Goal: Task Accomplishment & Management: Manage account settings

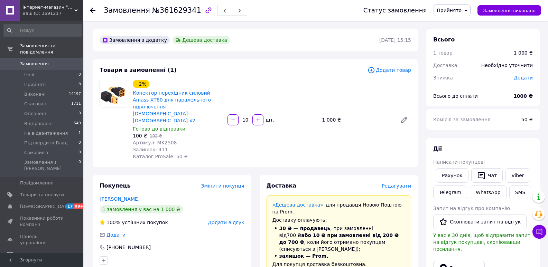
scroll to position [138, 0]
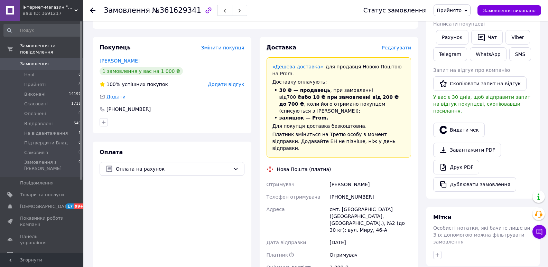
click at [170, 9] on span "№361629341" at bounding box center [176, 10] width 49 height 8
copy span "361629341"
click at [511, 160] on div "Друк PDF" at bounding box center [483, 167] width 100 height 15
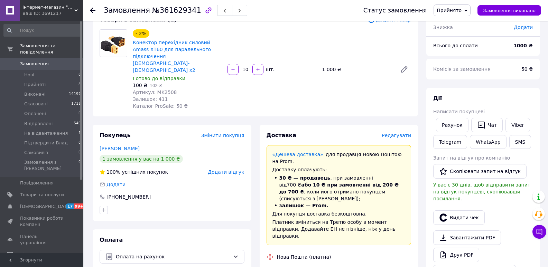
scroll to position [0, 0]
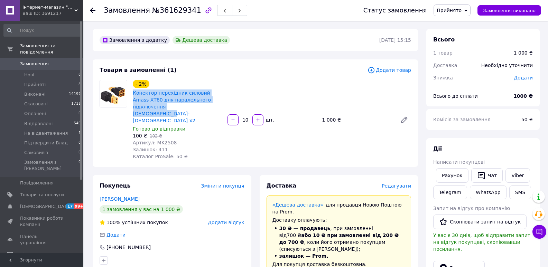
drag, startPoint x: 182, startPoint y: 107, endPoint x: 130, endPoint y: 93, distance: 53.9
click at [130, 93] on div "- 2% Конектор перехідник силовий Amass XT60 для паралельного підключення [DEMOG…" at bounding box center [177, 119] width 95 height 83
copy link "Конектор перехідник силовий Amass XT60 для паралельного підключення [DEMOGRAPHI…"
click at [485, 135] on div "Всього 1 товар 1 000 ₴ Доставка Необхідно уточнити Знижка Додати Всього до спла…" at bounding box center [482, 266] width 113 height 475
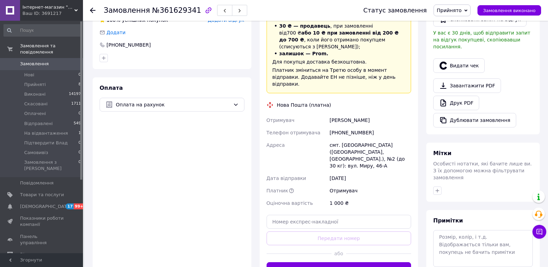
scroll to position [265, 0]
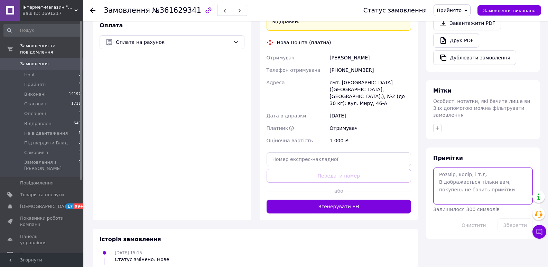
click at [472, 181] on textarea at bounding box center [483, 186] width 100 height 37
click at [445, 170] on textarea "Реквізити вайбр, телеграм та вотсап 12.9" at bounding box center [483, 186] width 100 height 37
type textarea "Реквізити вайбр, телеграм та вотсап 12.09"
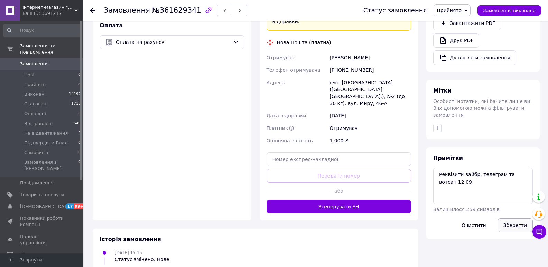
click at [508, 218] on button "Зберегти" at bounding box center [514, 225] width 35 height 14
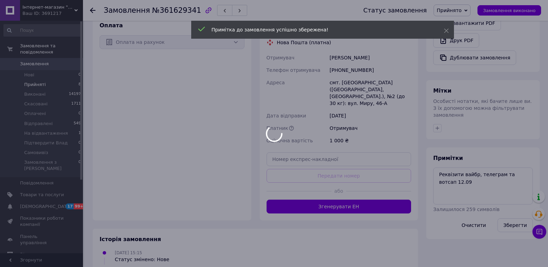
click at [59, 80] on li "Прийняті 8" at bounding box center [42, 85] width 85 height 10
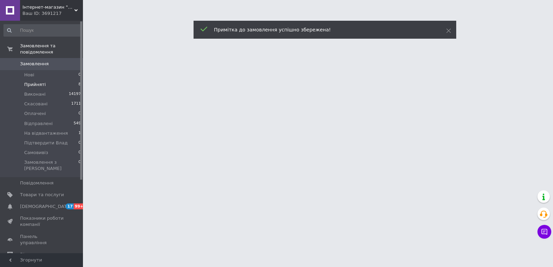
click at [59, 80] on li "Прийняті 8" at bounding box center [42, 85] width 85 height 10
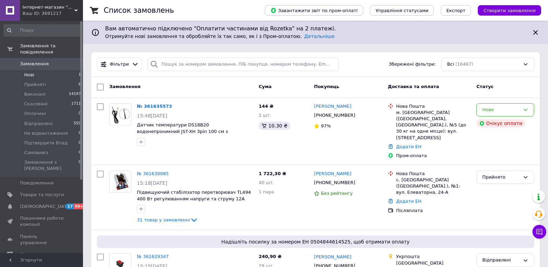
click at [55, 70] on li "Нові 1" at bounding box center [42, 75] width 85 height 10
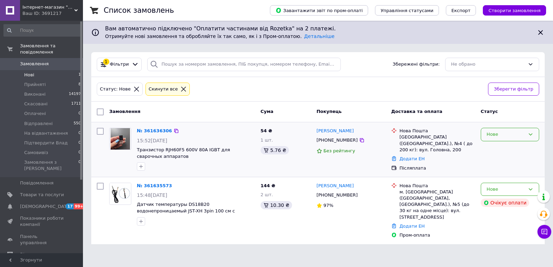
click at [500, 134] on div "Нове" at bounding box center [505, 134] width 38 height 7
click at [497, 145] on li "Прийнято" at bounding box center [510, 149] width 58 height 13
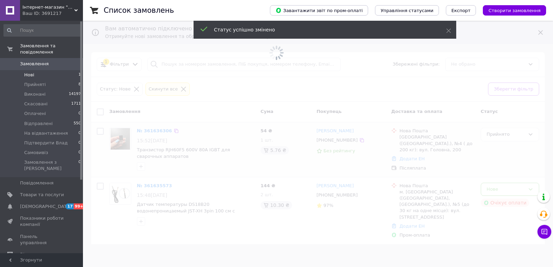
click at [502, 188] on span at bounding box center [276, 133] width 553 height 267
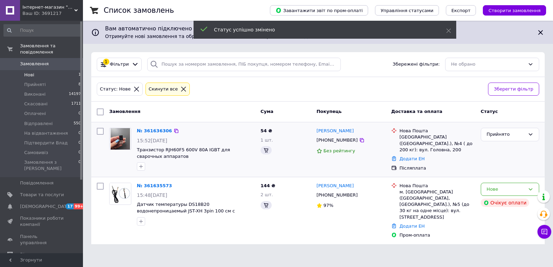
click at [502, 188] on div "Нове" at bounding box center [505, 189] width 38 height 7
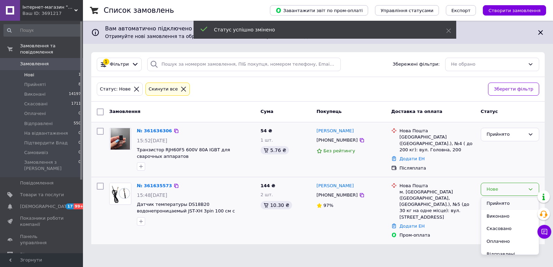
click at [501, 199] on li "Прийнято" at bounding box center [510, 203] width 58 height 13
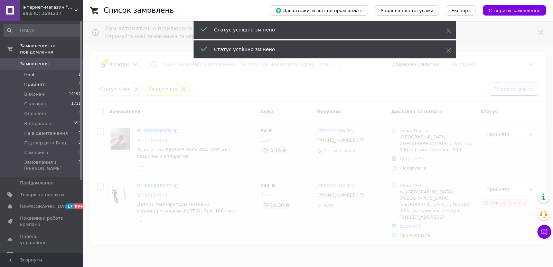
click at [45, 80] on li "Прийняті 8" at bounding box center [42, 85] width 85 height 10
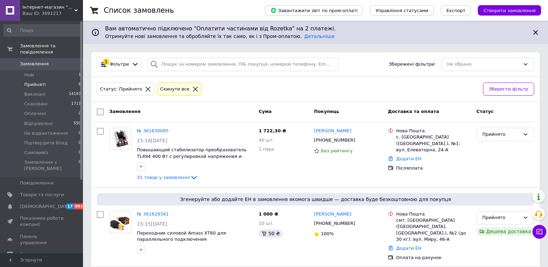
click at [45, 80] on li "Прийняті 8" at bounding box center [42, 85] width 85 height 10
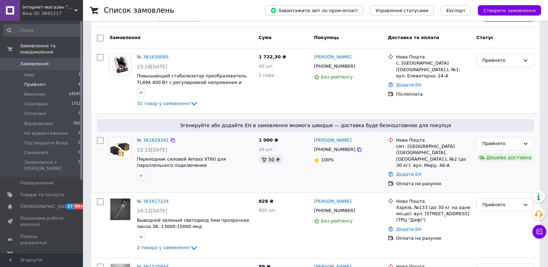
scroll to position [35, 0]
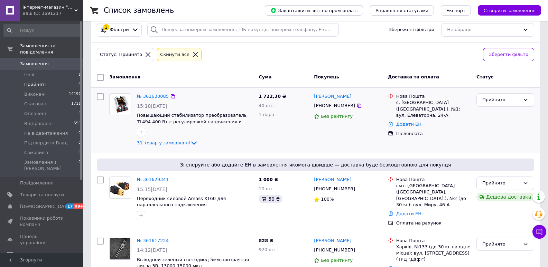
click at [148, 93] on div "№ 361630085" at bounding box center [152, 97] width 33 height 8
click at [148, 94] on link "№ 361630085" at bounding box center [153, 96] width 32 height 5
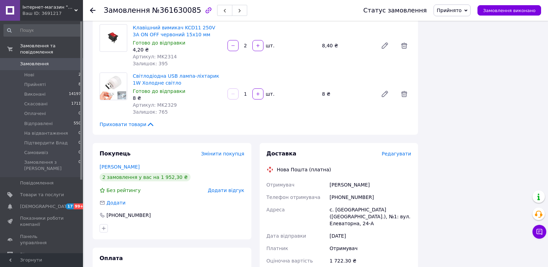
scroll to position [1658, 0]
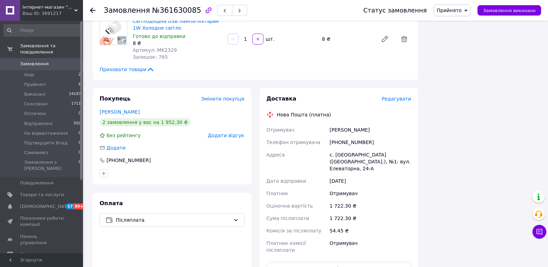
click at [347, 136] on div "[PHONE_NUMBER]" at bounding box center [370, 142] width 84 height 12
copy div "380666463275"
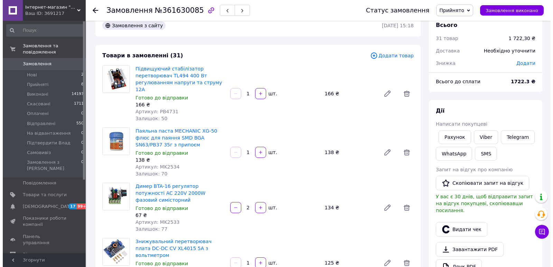
scroll to position [0, 0]
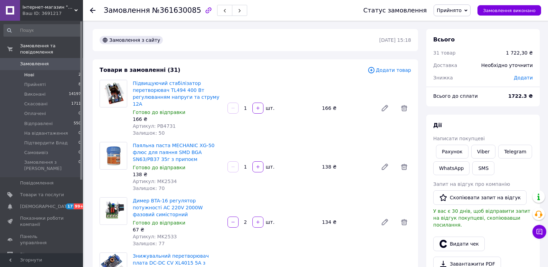
click at [41, 70] on li "Нові 2" at bounding box center [42, 75] width 85 height 10
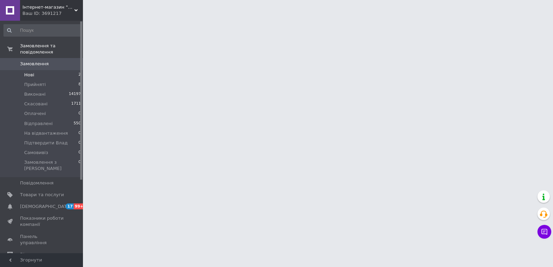
click at [27, 72] on span "Нові" at bounding box center [29, 75] width 10 height 6
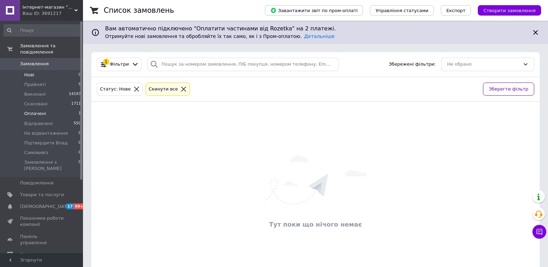
click at [65, 109] on li "Оплачені 1" at bounding box center [42, 114] width 85 height 10
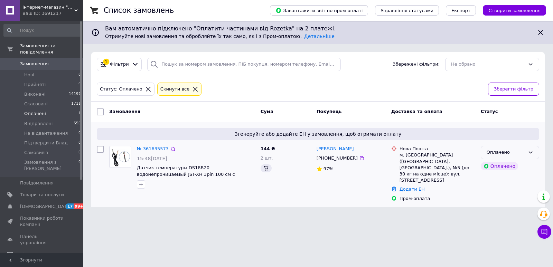
click at [520, 154] on div "Оплачено" at bounding box center [505, 152] width 38 height 7
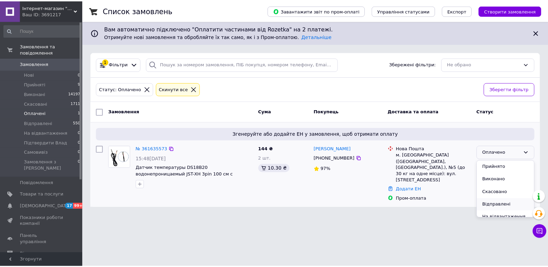
scroll to position [31, 0]
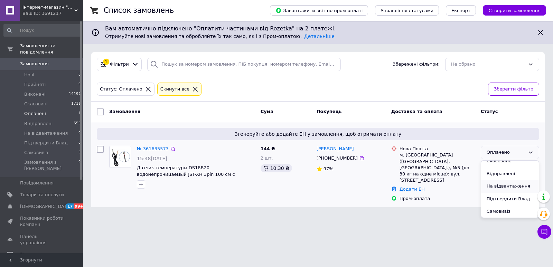
click at [506, 186] on li "На відвантаження" at bounding box center [510, 186] width 58 height 13
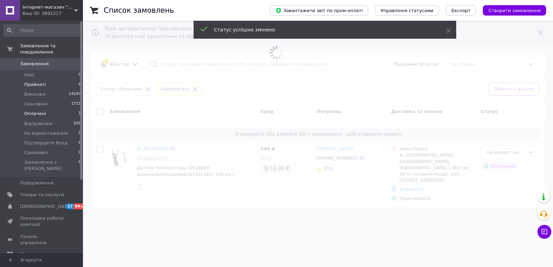
click at [53, 80] on li "Прийняті 9" at bounding box center [42, 85] width 85 height 10
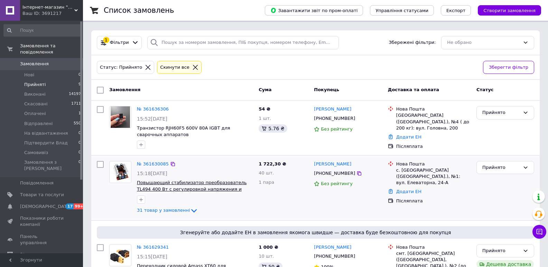
scroll to position [69, 0]
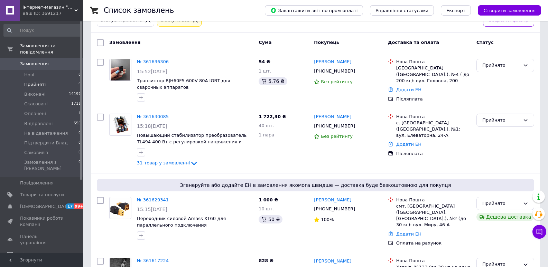
click at [41, 82] on span "Прийняті" at bounding box center [34, 85] width 21 height 6
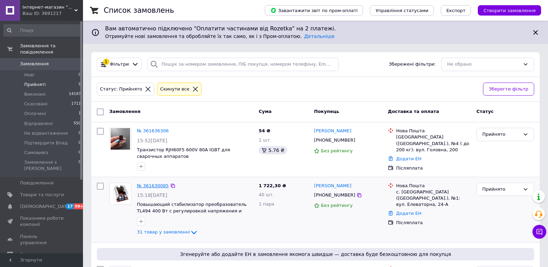
click at [155, 186] on link "№ 361630085" at bounding box center [153, 185] width 32 height 5
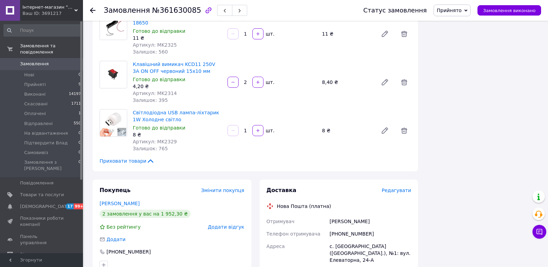
scroll to position [1658, 0]
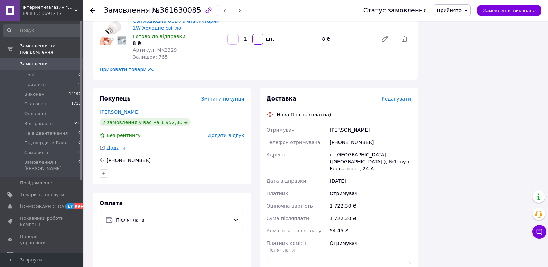
click at [450, 11] on span "Прийнято" at bounding box center [448, 11] width 25 height 6
click at [468, 69] on li "На відвантаження" at bounding box center [459, 65] width 50 height 10
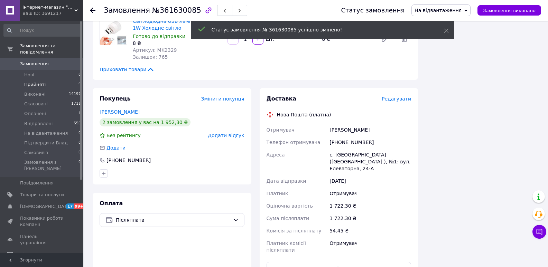
click at [66, 80] on li "Прийняті 9" at bounding box center [42, 85] width 85 height 10
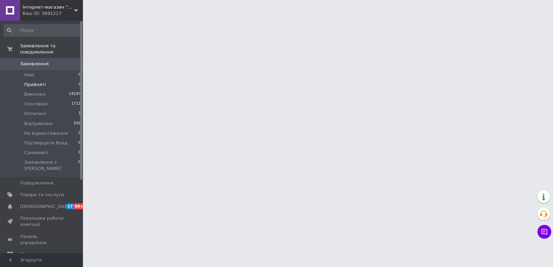
click at [66, 80] on li "Прийняті 9" at bounding box center [42, 85] width 85 height 10
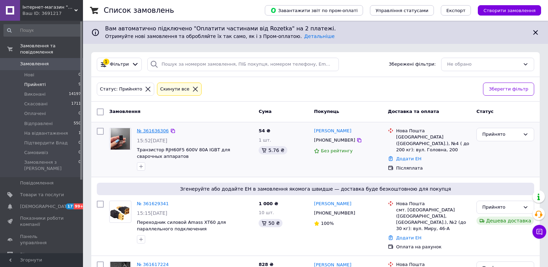
click at [142, 131] on link "№ 361636306" at bounding box center [153, 130] width 32 height 5
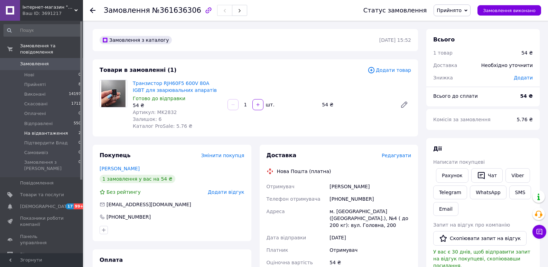
click at [68, 129] on li "На відвантаження 2" at bounding box center [42, 134] width 85 height 10
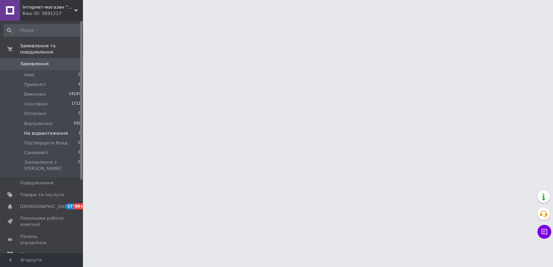
click at [68, 129] on li "На відвантаження 2" at bounding box center [42, 134] width 85 height 10
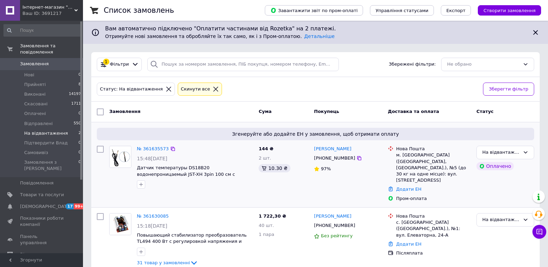
scroll to position [1, 0]
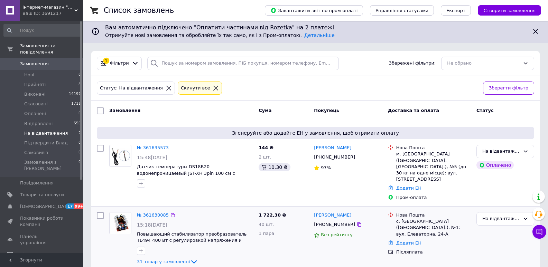
click at [153, 212] on link "№ 361630085" at bounding box center [153, 214] width 32 height 5
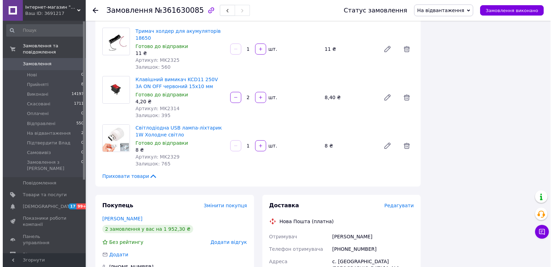
scroll to position [1625, 0]
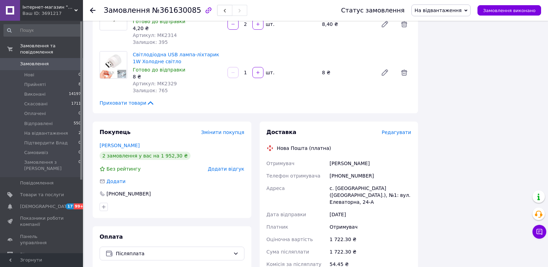
click at [398, 130] on span "Редагувати" at bounding box center [395, 133] width 29 height 6
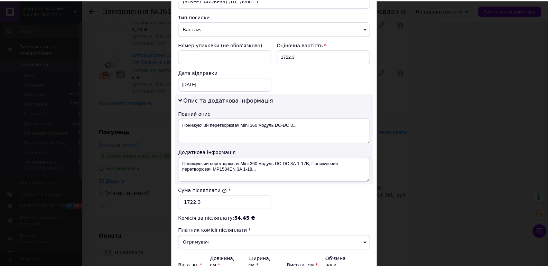
scroll to position [338, 0]
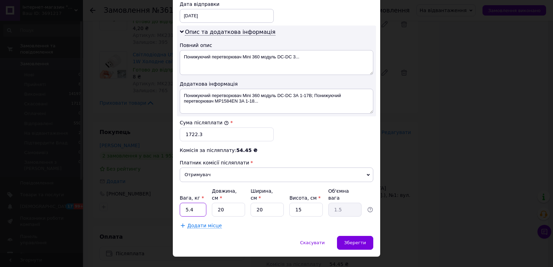
click at [193, 203] on input "5.4" at bounding box center [193, 210] width 27 height 14
type input "0.7"
click at [312, 203] on input "15" at bounding box center [305, 210] width 33 height 14
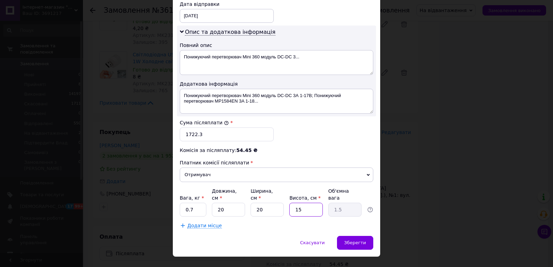
type input "2"
type input "0.2"
type input "2"
click at [357, 240] on span "Зберегти" at bounding box center [355, 242] width 22 height 5
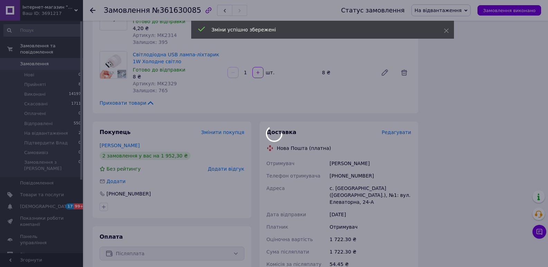
click at [331, 258] on div at bounding box center [274, 133] width 548 height 267
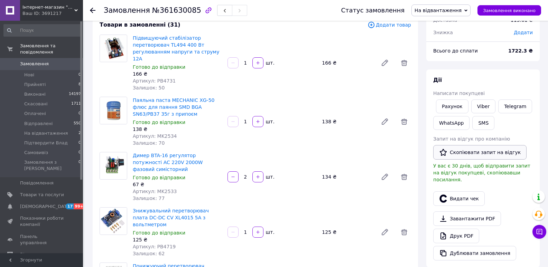
scroll to position [36, 0]
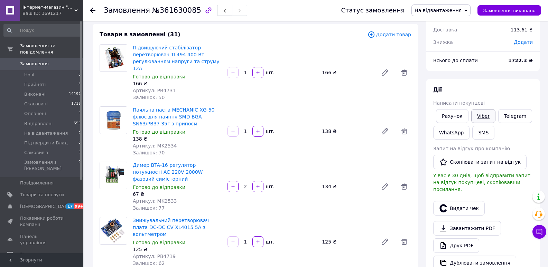
click at [484, 120] on link "Viber" at bounding box center [483, 116] width 24 height 14
click at [181, 13] on span "№361630085" at bounding box center [176, 10] width 49 height 8
copy span "361630085"
click at [489, 92] on div "Дії" at bounding box center [483, 90] width 100 height 8
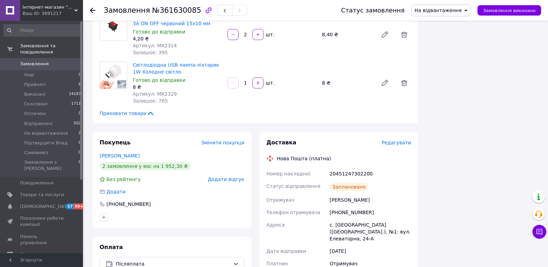
scroll to position [1521, 0]
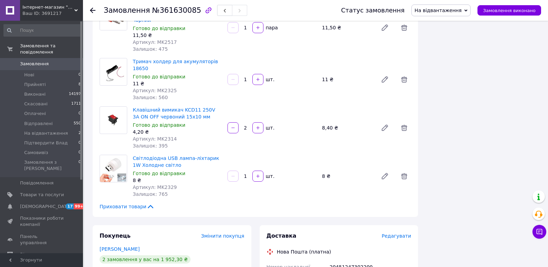
click at [340, 261] on div "20451247302200" at bounding box center [370, 267] width 84 height 12
copy div "20451247302200"
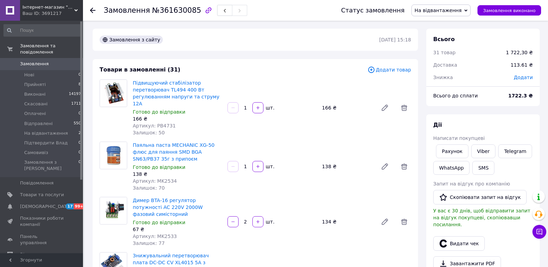
scroll to position [0, 0]
click at [161, 123] on span "Артикул: PB4731" at bounding box center [154, 126] width 43 height 6
copy span "PB4731"
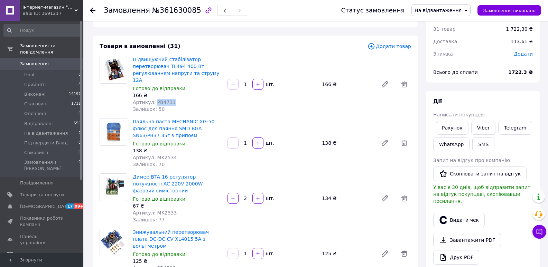
scroll to position [35, 0]
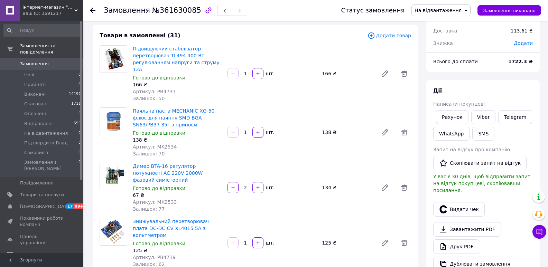
click at [162, 144] on span "Артикул: MK2534" at bounding box center [155, 147] width 44 height 6
copy span "MK2534"
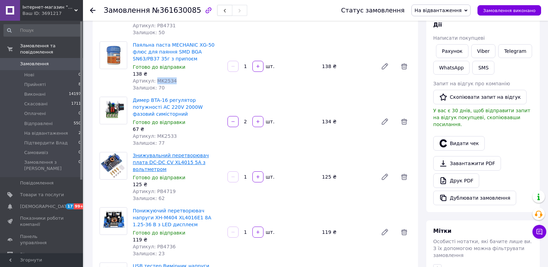
scroll to position [104, 0]
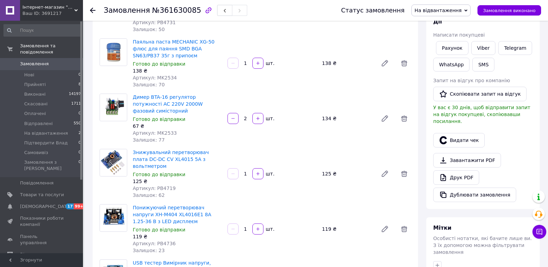
click at [160, 130] on span "Артикул: MK2533" at bounding box center [155, 133] width 44 height 6
copy span "MK2533"
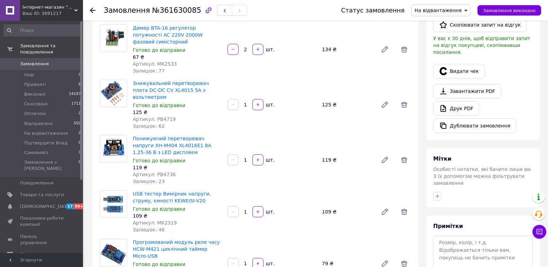
click at [164, 116] on span "Артикул: PB4719" at bounding box center [154, 119] width 43 height 6
copy span "PB4719"
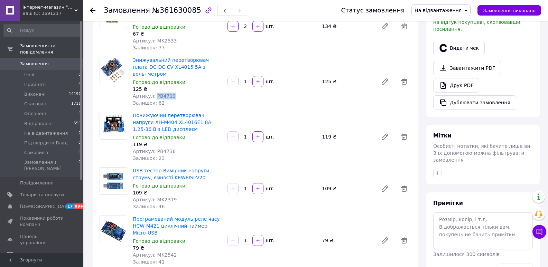
scroll to position [207, 0]
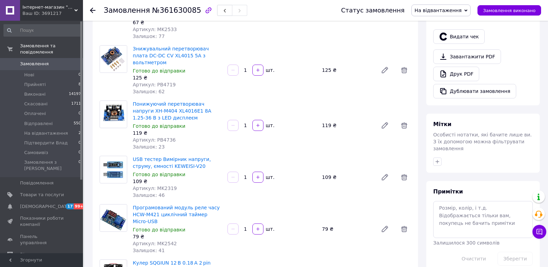
click at [163, 137] on span "Артикул: PB4736" at bounding box center [154, 140] width 43 height 6
copy span "PB4736"
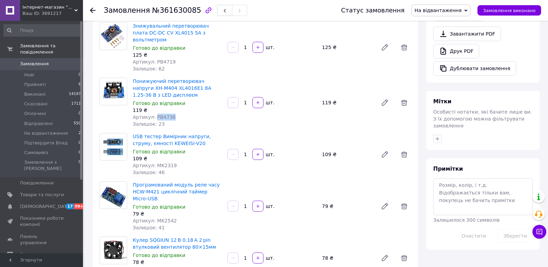
scroll to position [242, 0]
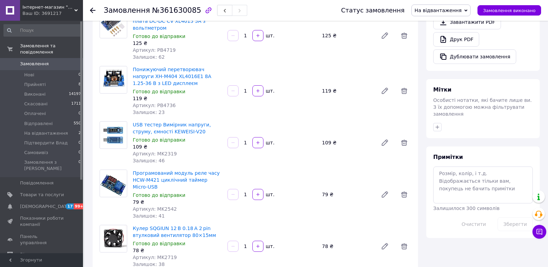
click at [167, 151] on span "Артикул: MK2319" at bounding box center [155, 154] width 44 height 6
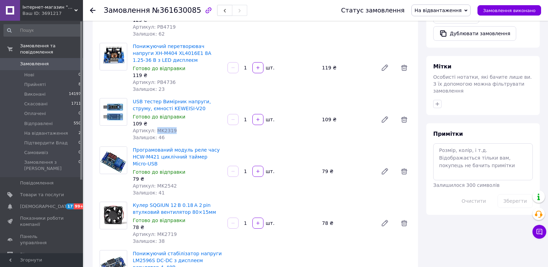
scroll to position [276, 0]
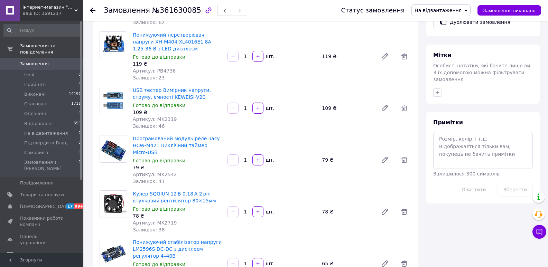
click at [165, 172] on span "Артикул: MK2542" at bounding box center [155, 175] width 44 height 6
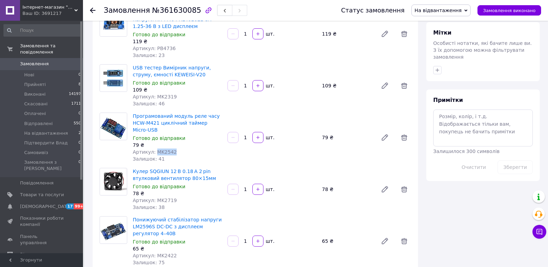
scroll to position [311, 0]
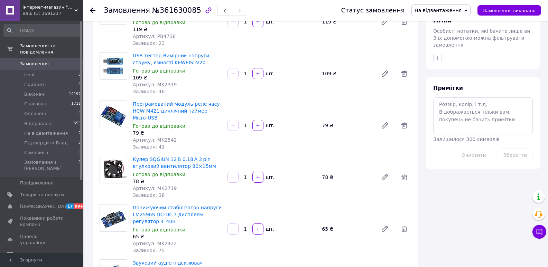
click at [168, 186] on span "Артикул: MK2719" at bounding box center [155, 189] width 44 height 6
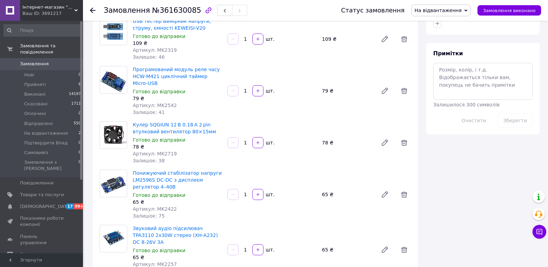
click at [167, 206] on span "Артикул: MK2422" at bounding box center [155, 209] width 44 height 6
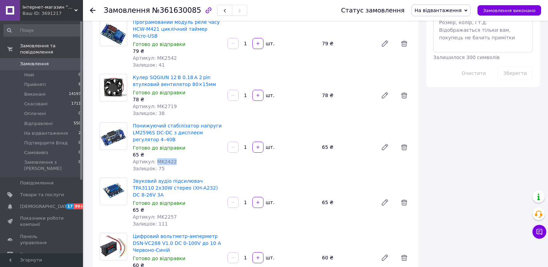
scroll to position [415, 0]
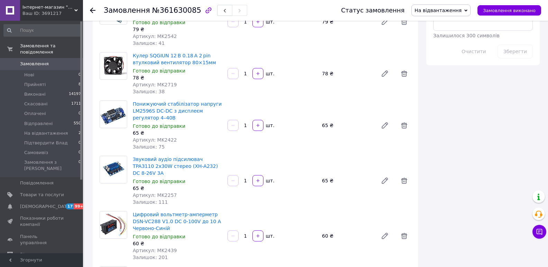
click at [163, 192] on span "Артикул: MK2257" at bounding box center [155, 195] width 44 height 6
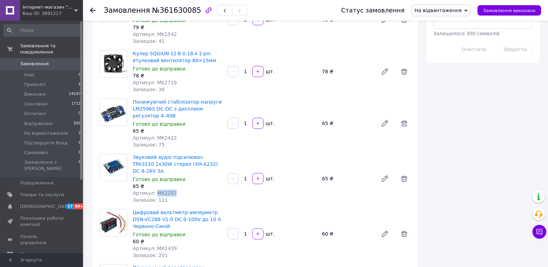
scroll to position [449, 0]
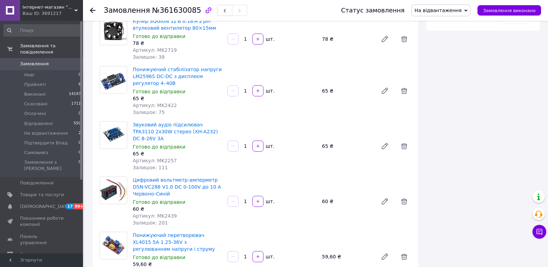
click at [162, 213] on span "Артикул: MK2439" at bounding box center [155, 216] width 44 height 6
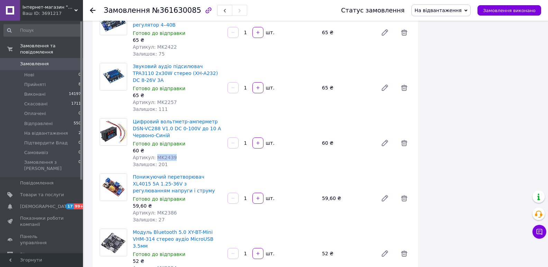
scroll to position [518, 0]
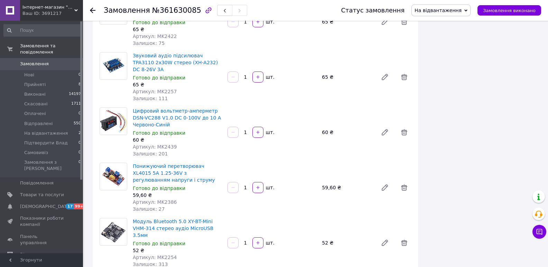
click at [164, 199] on span "Артикул: MK2386" at bounding box center [155, 202] width 44 height 6
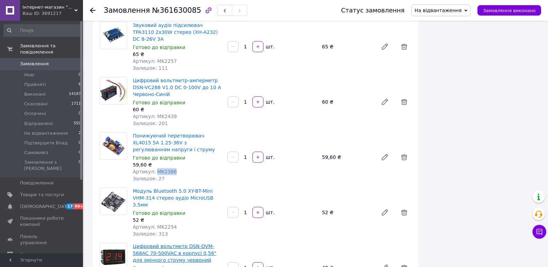
scroll to position [587, 0]
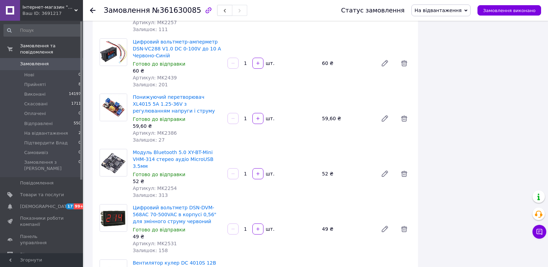
click at [164, 186] on span "Артикул: MK2254" at bounding box center [155, 189] width 44 height 6
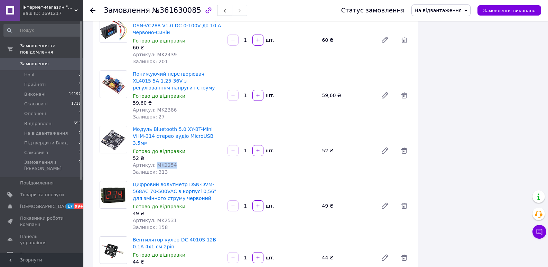
scroll to position [622, 0]
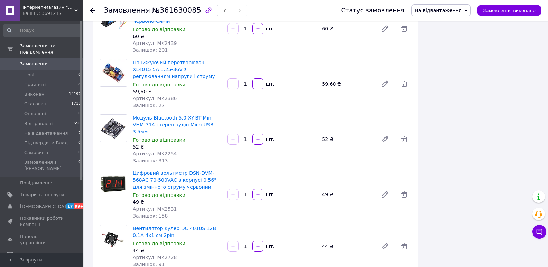
click at [161, 206] on span "Артикул: MK2531" at bounding box center [155, 209] width 44 height 6
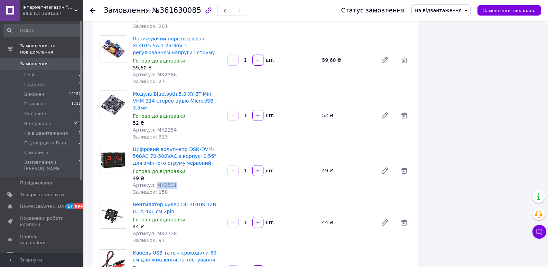
scroll to position [656, 0]
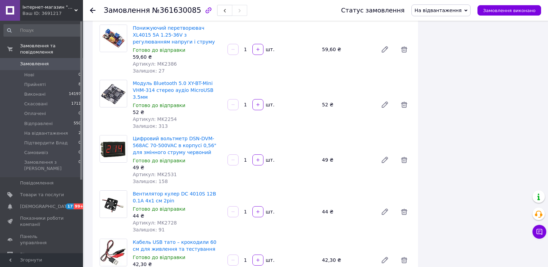
click at [165, 220] on span "Артикул: MK2728" at bounding box center [155, 223] width 44 height 6
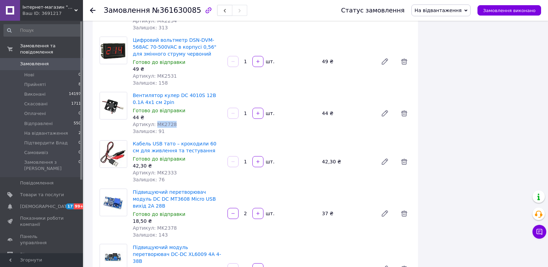
scroll to position [760, 0]
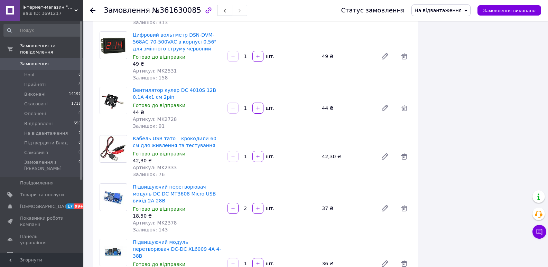
click at [158, 165] on span "Артикул: MK2333" at bounding box center [155, 168] width 44 height 6
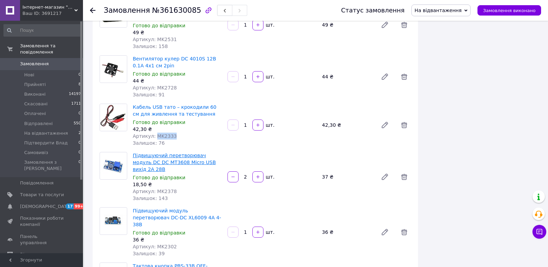
scroll to position [829, 0]
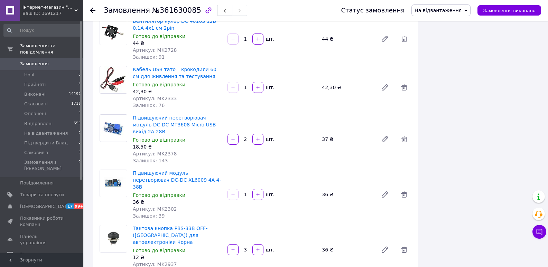
click at [167, 151] on span "Артикул: MK2378" at bounding box center [155, 154] width 44 height 6
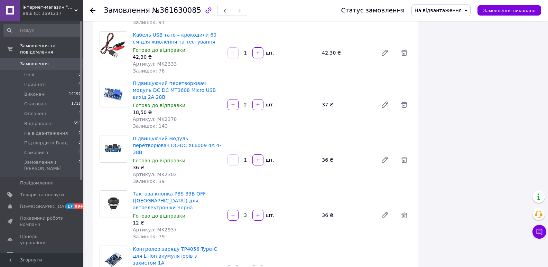
click at [167, 172] on span "Артикул: MK2302" at bounding box center [155, 175] width 44 height 6
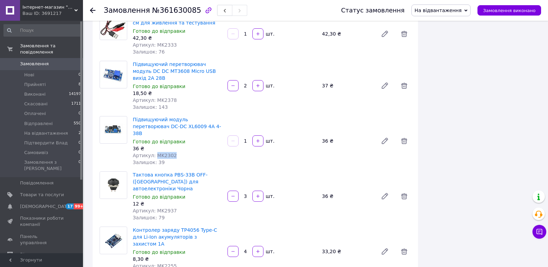
scroll to position [898, 0]
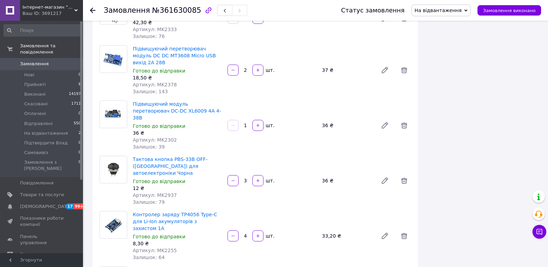
click at [169, 192] on span "Артикул: MK2937" at bounding box center [155, 195] width 44 height 6
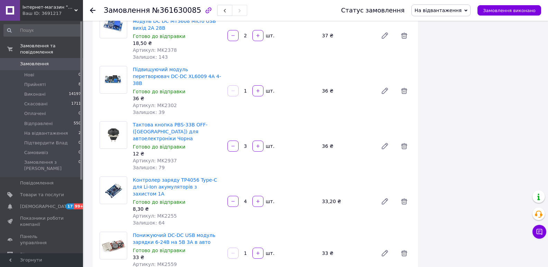
click at [163, 213] on span "Артикул: MK2255" at bounding box center [155, 216] width 44 height 6
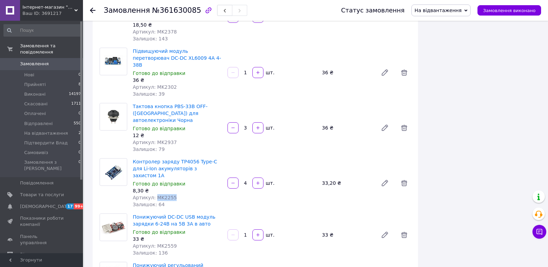
scroll to position [967, 0]
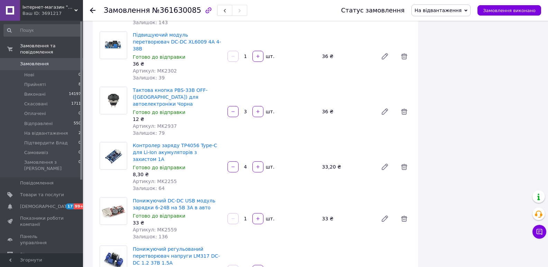
click at [162, 227] on span "Артикул: MK2559" at bounding box center [155, 230] width 44 height 6
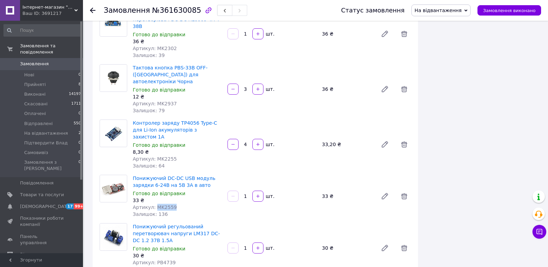
scroll to position [1002, 0]
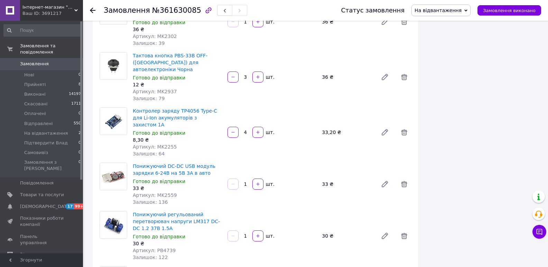
click at [165, 248] on span "Артикул: PB4739" at bounding box center [154, 251] width 43 height 6
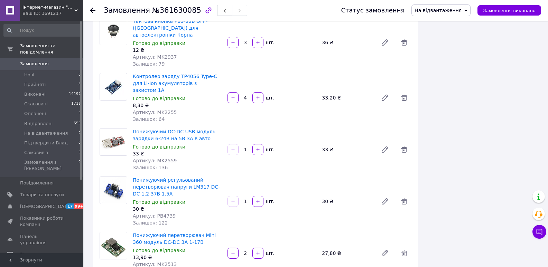
click at [164, 262] on span "Артикул: MK2513" at bounding box center [155, 265] width 44 height 6
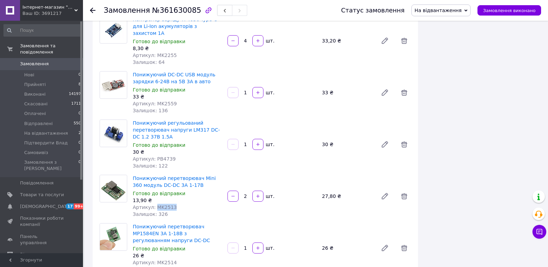
scroll to position [1106, 0]
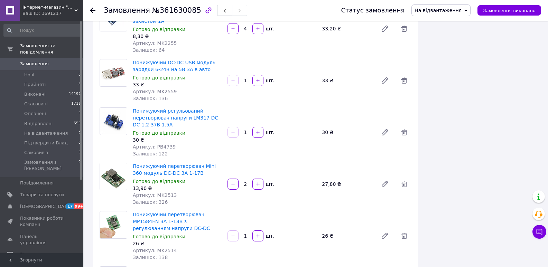
click at [169, 248] on span "Артикул: MK2514" at bounding box center [155, 251] width 44 height 6
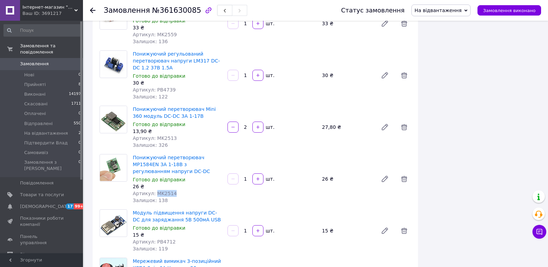
scroll to position [1175, 0]
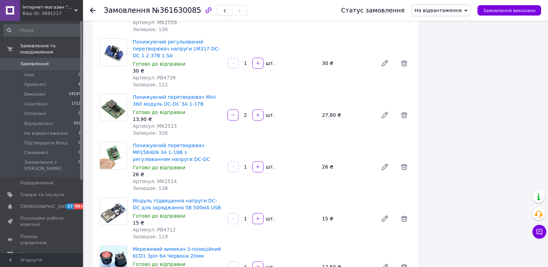
click at [162, 227] on span "Артикул: PB4712" at bounding box center [154, 230] width 43 height 6
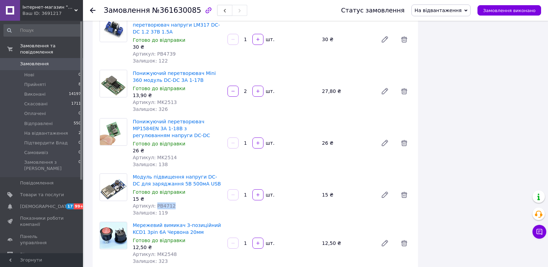
scroll to position [1209, 0]
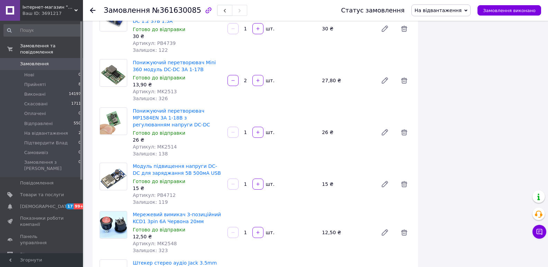
click at [160, 241] on span "Артикул: MK2548" at bounding box center [155, 244] width 44 height 6
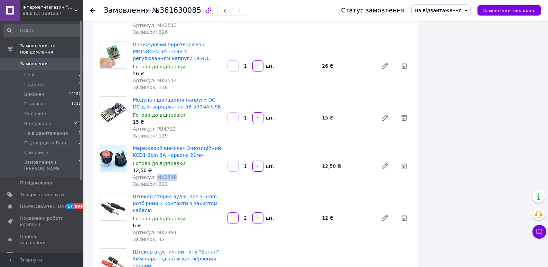
scroll to position [1278, 0]
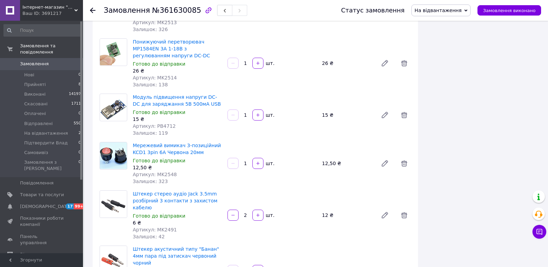
click at [167, 227] on span "Артикул: MK2491" at bounding box center [155, 230] width 44 height 6
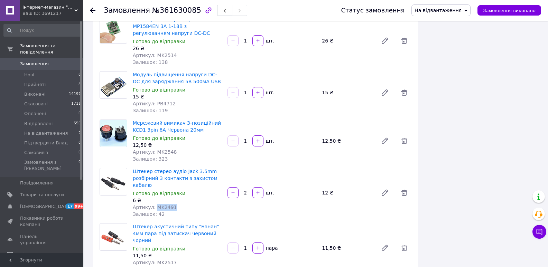
scroll to position [1313, 0]
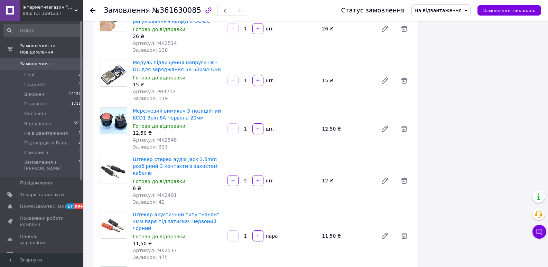
click at [164, 248] on span "Артикул: MK2517" at bounding box center [155, 251] width 44 height 6
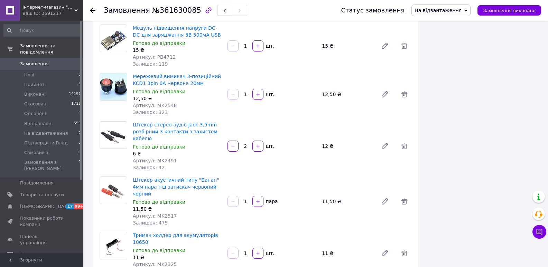
click at [167, 262] on span "Артикул: MK2325" at bounding box center [155, 265] width 44 height 6
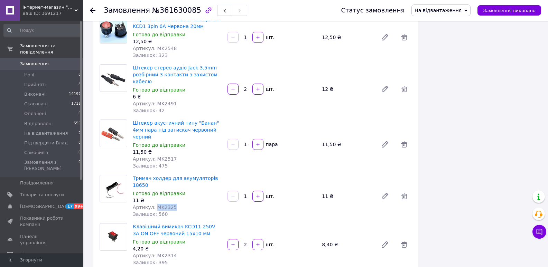
scroll to position [1417, 0]
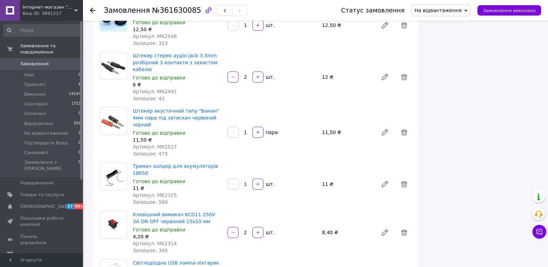
click at [162, 241] on span "Артикул: MK2314" at bounding box center [155, 244] width 44 height 6
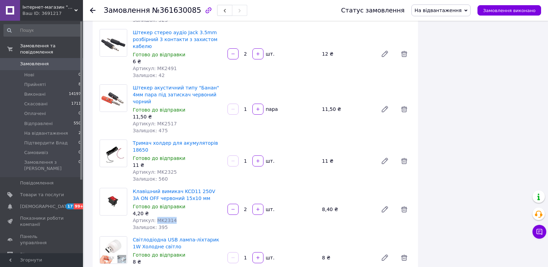
scroll to position [1451, 0]
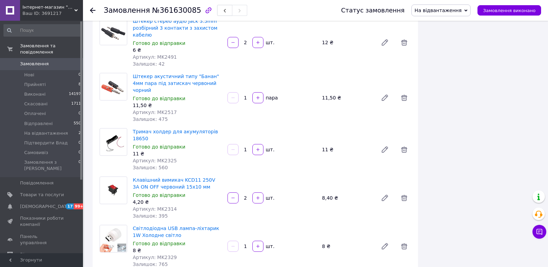
click at [158, 255] on span "Артикул: MK2329" at bounding box center [155, 258] width 44 height 6
click at [159, 255] on span "Артикул: MK2329" at bounding box center [155, 258] width 44 height 6
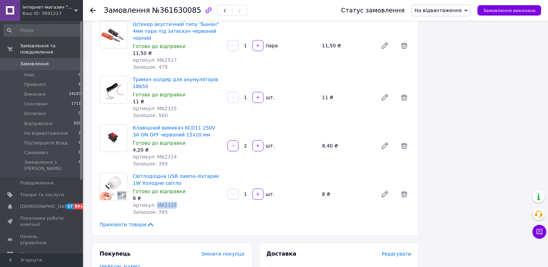
scroll to position [1555, 0]
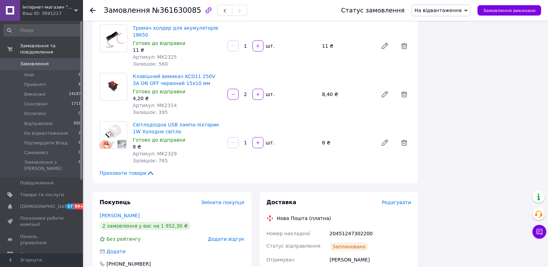
click at [339, 227] on div "20451247302200" at bounding box center [370, 233] width 84 height 12
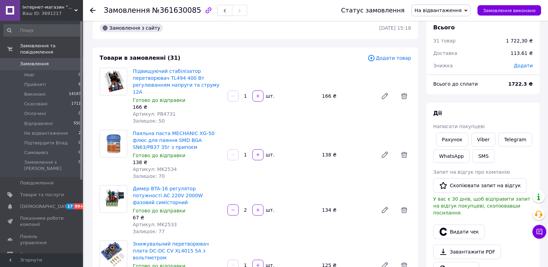
scroll to position [0, 0]
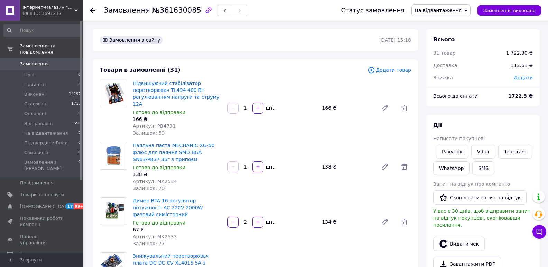
click at [524, 79] on span "Додати" at bounding box center [522, 78] width 19 height 6
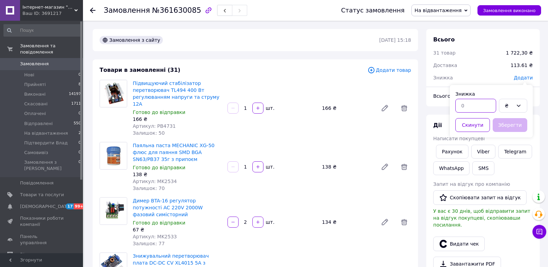
click at [468, 105] on input "text" at bounding box center [475, 106] width 41 height 14
click at [463, 106] on input "8.11" at bounding box center [475, 106] width 41 height 14
type input "86.11"
click at [502, 120] on button "Зберегти" at bounding box center [509, 125] width 35 height 14
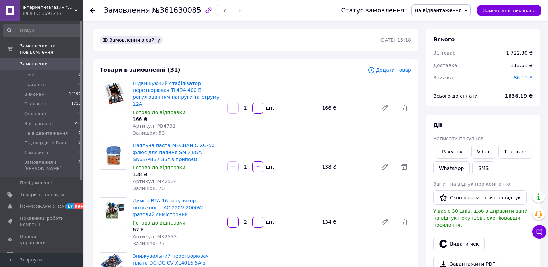
click at [164, 179] on span "Артикул: MK2534" at bounding box center [155, 182] width 44 height 6
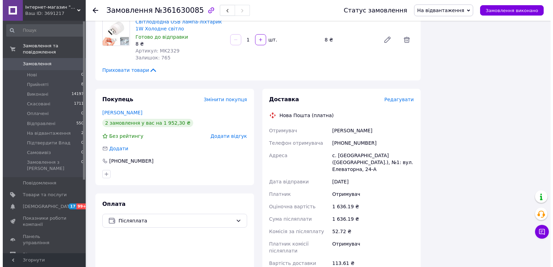
scroll to position [1555, 0]
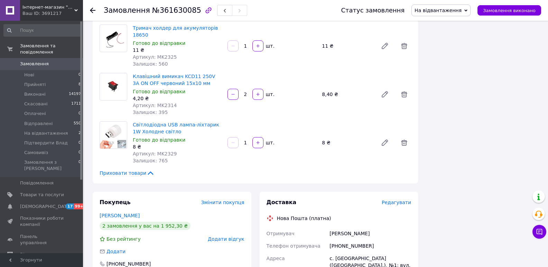
click at [396, 200] on span "Редагувати" at bounding box center [395, 203] width 29 height 6
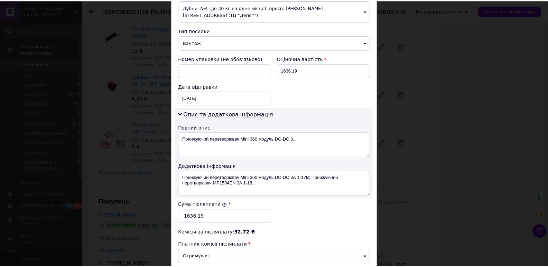
scroll to position [338, 0]
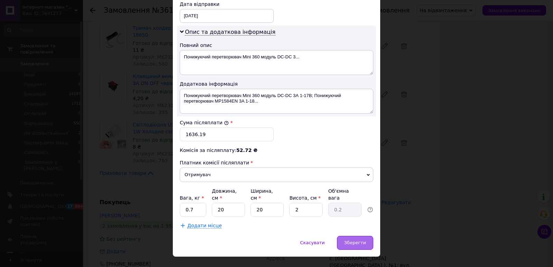
click at [356, 236] on div "Зберегти" at bounding box center [355, 243] width 36 height 14
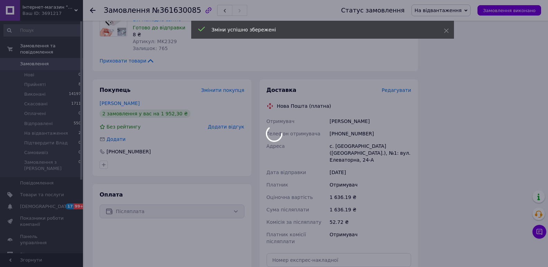
scroll to position [1728, 0]
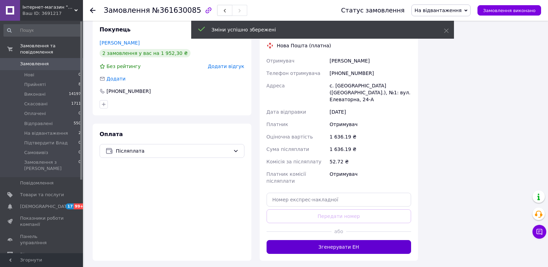
click at [324, 240] on button "Згенерувати ЕН" at bounding box center [338, 247] width 145 height 14
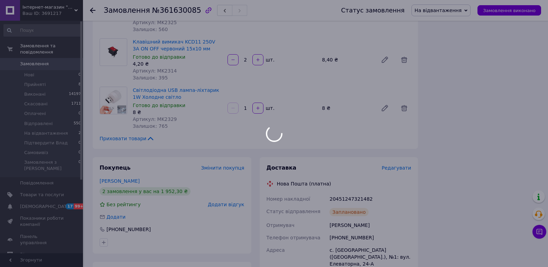
scroll to position [1520, 0]
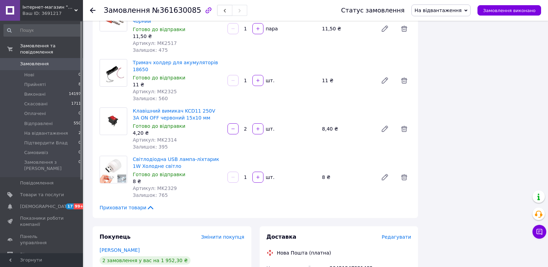
click at [346, 262] on div "20451247321482" at bounding box center [370, 268] width 84 height 12
drag, startPoint x: 358, startPoint y: 221, endPoint x: 322, endPoint y: 218, distance: 36.1
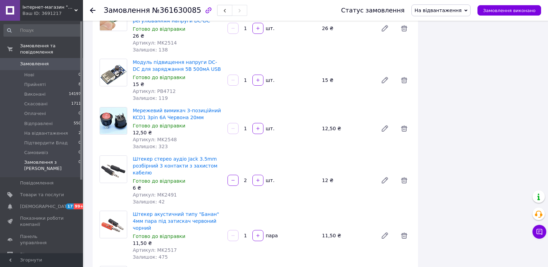
scroll to position [1278, 0]
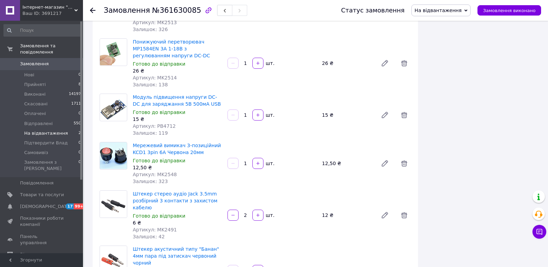
click at [38, 130] on span "На відвантаження" at bounding box center [46, 133] width 44 height 6
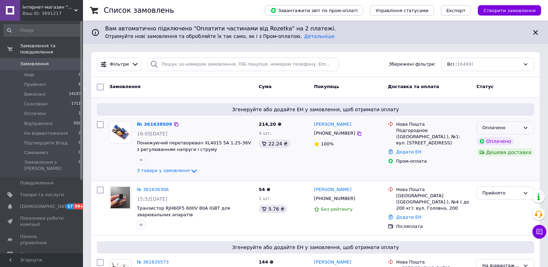
click at [517, 127] on div "Оплачено" at bounding box center [501, 127] width 38 height 7
click at [493, 160] on li "На відвантаження" at bounding box center [504, 161] width 57 height 13
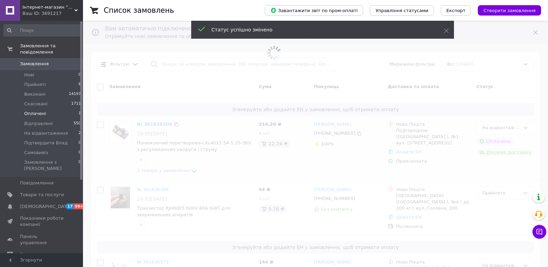
click at [52, 111] on li "Оплачені 1" at bounding box center [42, 114] width 85 height 10
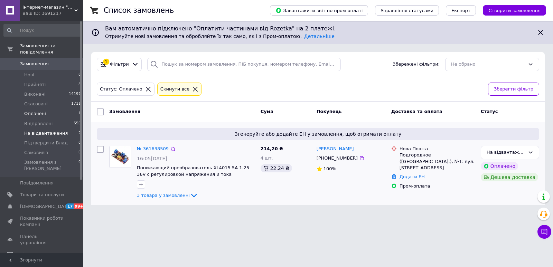
click at [63, 129] on li "На відвантаження 2" at bounding box center [42, 134] width 85 height 10
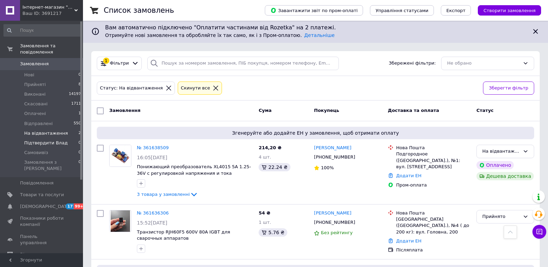
scroll to position [485, 0]
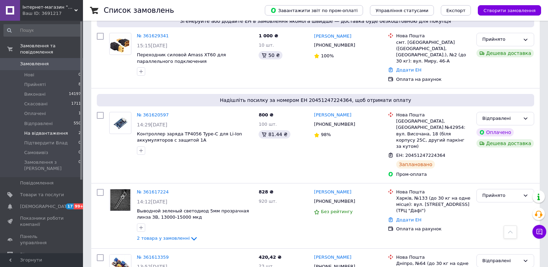
click at [55, 130] on span "На відвантаження" at bounding box center [46, 133] width 44 height 6
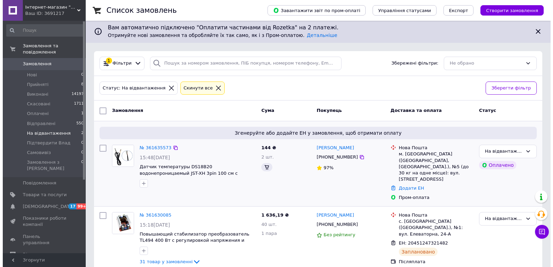
scroll to position [0, 0]
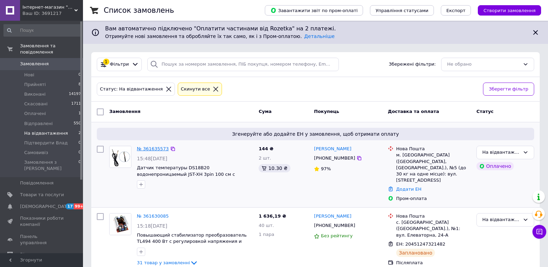
click at [146, 150] on link "№ 361635573" at bounding box center [153, 148] width 32 height 5
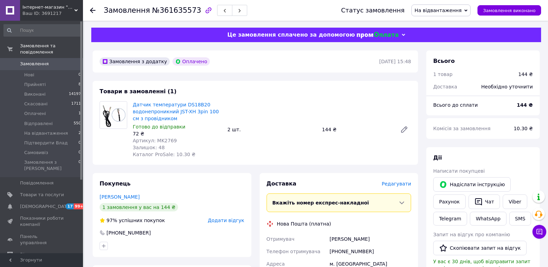
click at [398, 186] on span "Редагувати" at bounding box center [395, 184] width 29 height 6
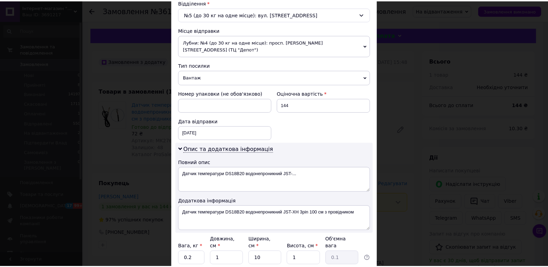
scroll to position [269, 0]
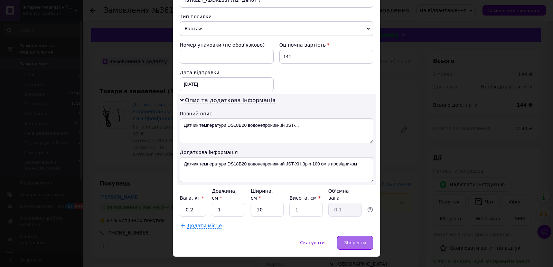
click at [348, 236] on div "Зберегти" at bounding box center [355, 243] width 36 height 14
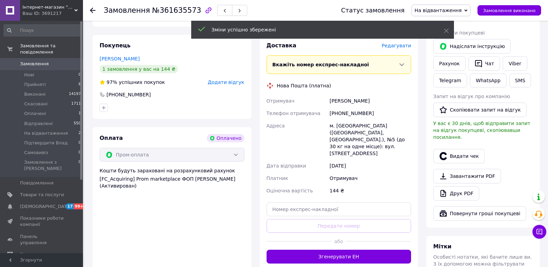
scroll to position [0, 0]
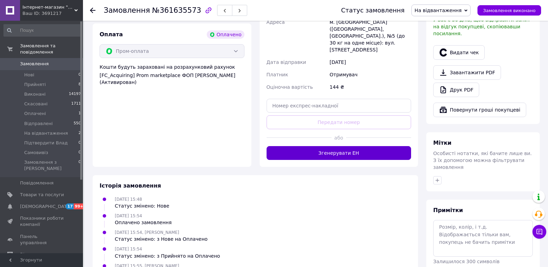
click at [335, 146] on button "Згенерувати ЕН" at bounding box center [338, 153] width 145 height 14
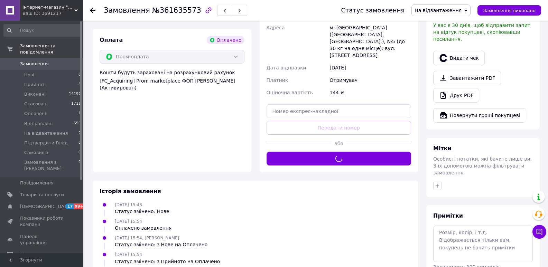
scroll to position [104, 0]
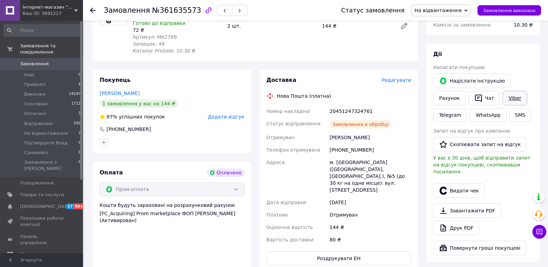
click at [514, 96] on link "Viber" at bounding box center [514, 98] width 24 height 15
click at [449, 114] on link "Telegram" at bounding box center [450, 115] width 34 height 14
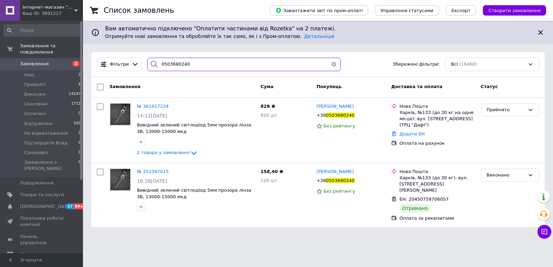
click at [173, 60] on input "0503680240" at bounding box center [243, 64] width 193 height 13
paste input "380666463275"
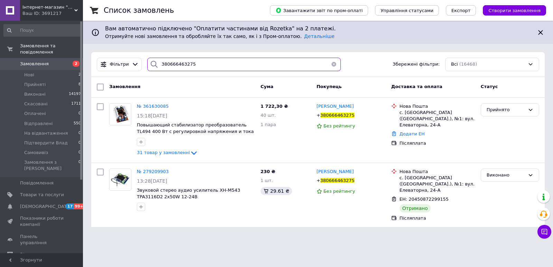
type input "380666463275"
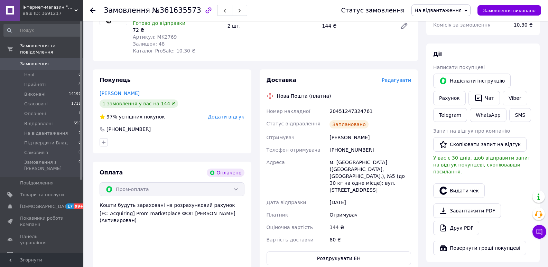
scroll to position [104, 0]
click at [350, 113] on div "20451247324761" at bounding box center [370, 111] width 84 height 12
copy div "20451247324761"
click at [521, 116] on button "SMS" at bounding box center [520, 115] width 22 height 14
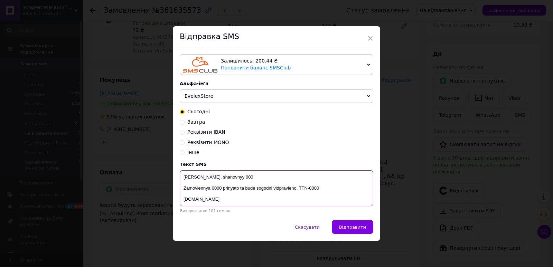
click at [311, 188] on textarea "Vitaemo, shanovnyy 000 Zamovlennya 0000 prinyato ta bude sogodni vidpravleno, T…" at bounding box center [276, 188] width 193 height 36
paste textarea "20451247324761"
type textarea "Vitaemo, shanovnyy 000 Zamovlennya 0000 prinyato ta bude sogodni vidpravleno, T…"
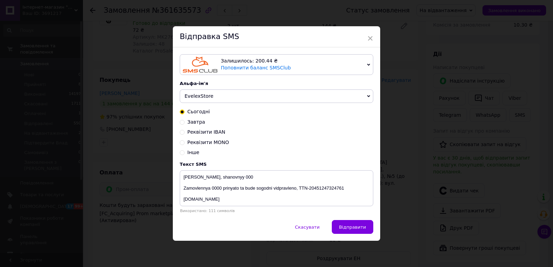
drag, startPoint x: 521, startPoint y: 187, endPoint x: 487, endPoint y: 182, distance: 33.9
click at [521, 187] on div "× Відправка SMS Залишилось: 200.44 ₴ Поповнити баланс SMSClub Підключити LetsAd…" at bounding box center [276, 133] width 553 height 267
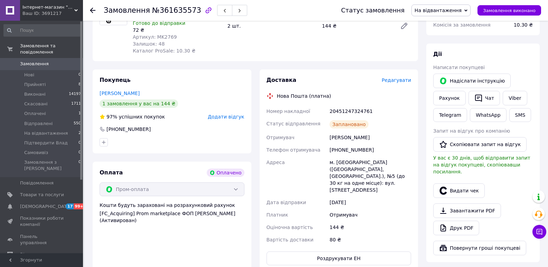
click at [345, 110] on div "20451247324761" at bounding box center [370, 111] width 84 height 12
copy div "20451247324761"
click at [518, 115] on button "SMS" at bounding box center [520, 115] width 22 height 14
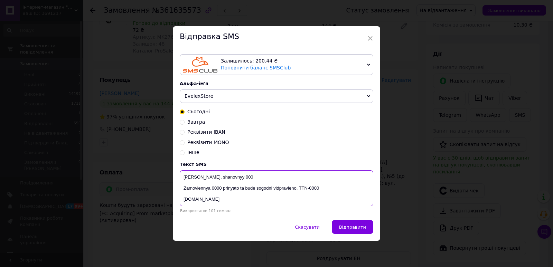
click at [313, 188] on textarea "Vitaemo, shanovnyy 000 Zamovlennya 0000 prinyato ta bude sogodni vidpravleno, T…" at bounding box center [276, 188] width 193 height 36
paste textarea "20451247324761"
click at [212, 189] on textarea "Vitaemo, shanovnyy 000 Zamovlennya 0000 prinyato ta bude sogodni vidpravleno, T…" at bounding box center [276, 188] width 193 height 36
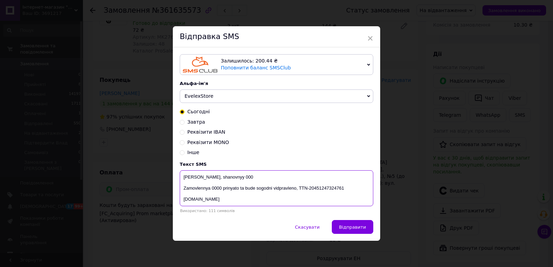
paste textarea "361635573"
drag, startPoint x: 221, startPoint y: 179, endPoint x: 239, endPoint y: 178, distance: 18.3
click at [239, 178] on textarea "Vitaemo, shanovnyy 000 Zamovlennya 361635573 prinyato ta bude sogodni vidpravle…" at bounding box center [276, 188] width 193 height 36
paste textarea "Oleksiy"
type textarea "Vitaemo, shanovnyі Oleksiy Zamovlennya 361635573 prinyato ta bude sogodni vidpr…"
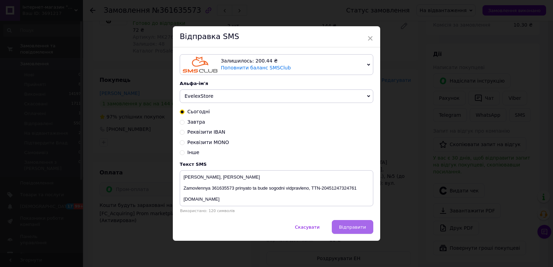
click at [340, 228] on button "Відправити" at bounding box center [352, 227] width 41 height 14
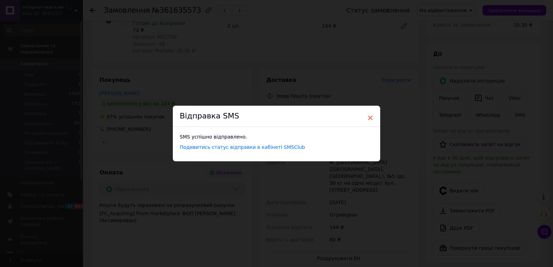
click at [370, 120] on span "×" at bounding box center [370, 118] width 6 height 12
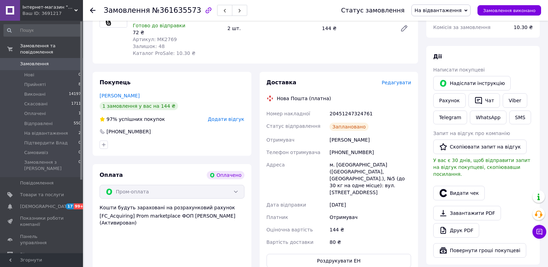
scroll to position [0, 0]
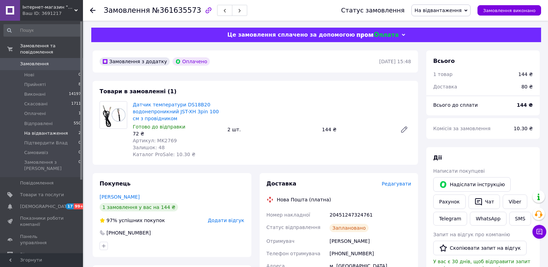
click at [57, 130] on span "На відвантаження" at bounding box center [46, 133] width 44 height 6
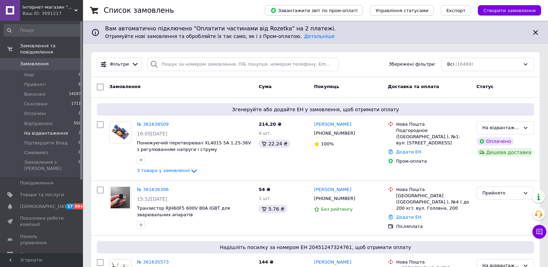
click at [70, 130] on li "На відвантаження 3" at bounding box center [42, 134] width 85 height 10
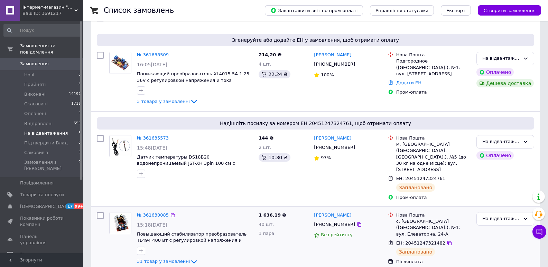
scroll to position [25, 0]
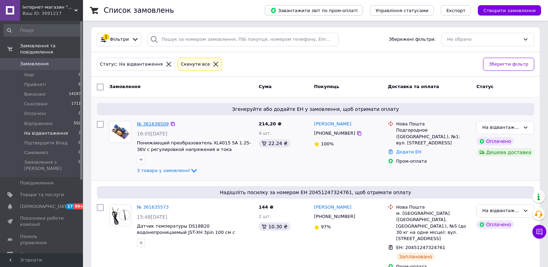
click at [147, 126] on link "№ 361638509" at bounding box center [153, 123] width 32 height 5
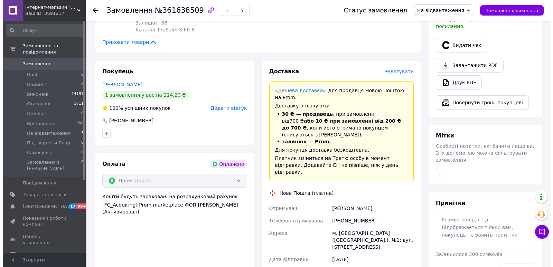
scroll to position [198, 0]
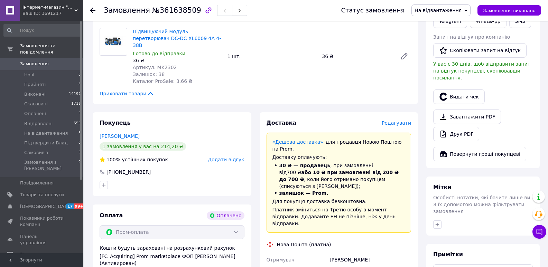
click at [401, 120] on span "Редагувати" at bounding box center [395, 123] width 29 height 6
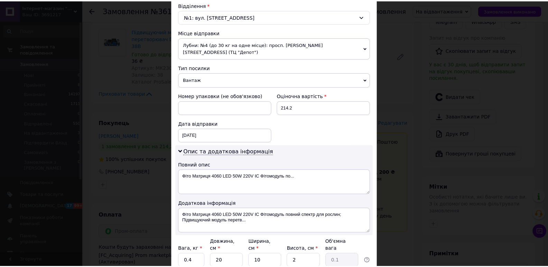
scroll to position [269, 0]
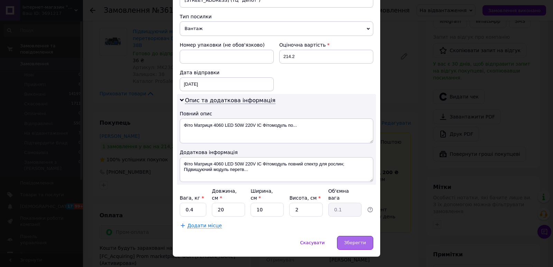
click at [351, 236] on div "Зберегти" at bounding box center [355, 243] width 36 height 14
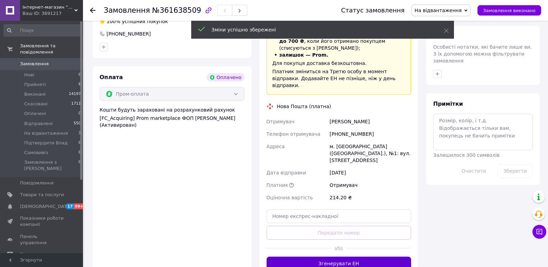
click at [365, 257] on button "Згенерувати ЕН" at bounding box center [338, 264] width 145 height 14
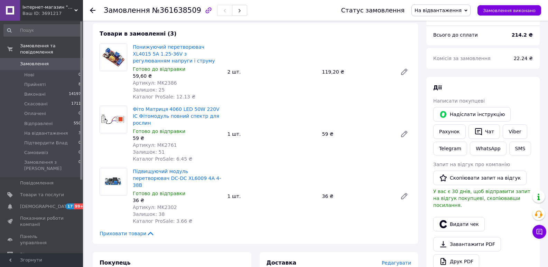
scroll to position [69, 0]
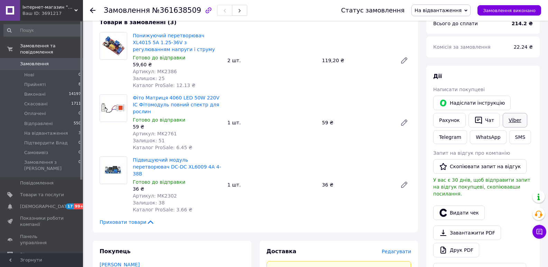
click at [510, 121] on link "Viber" at bounding box center [514, 120] width 24 height 15
click at [176, 8] on span "№361638509" at bounding box center [176, 10] width 49 height 8
copy span "361638509"
drag, startPoint x: 503, startPoint y: 84, endPoint x: 410, endPoint y: 76, distance: 92.9
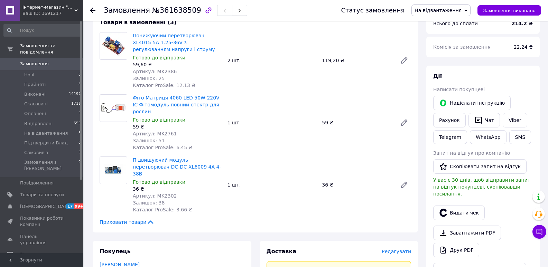
click at [503, 84] on div "Дії Написати покупцеві   Надіслати інструкцію Рахунок   Чат Viber Telegram What…" at bounding box center [483, 175] width 100 height 205
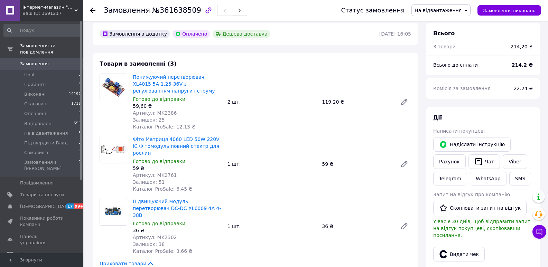
scroll to position [0, 0]
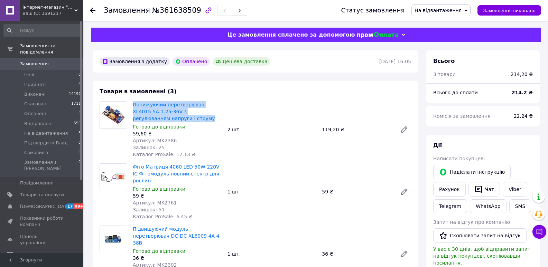
drag, startPoint x: 154, startPoint y: 118, endPoint x: 131, endPoint y: 103, distance: 28.0
click at [131, 103] on div "Понижуючий перетворювач XL4015 5A 1.25-36V з регулюванням напруги і струму Гото…" at bounding box center [177, 129] width 95 height 59
copy link "Понижуючий перетворювач XL4015 5A 1.25-36V з регулюванням напруги і струму"
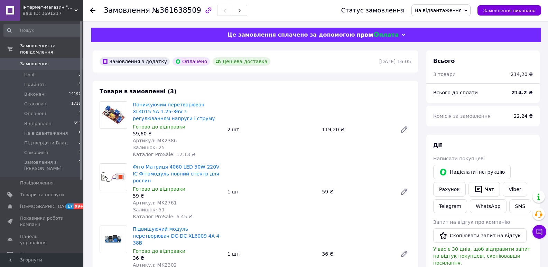
drag, startPoint x: 515, startPoint y: 155, endPoint x: 463, endPoint y: 153, distance: 52.6
click at [515, 155] on div "Написати покупцеві" at bounding box center [483, 158] width 100 height 7
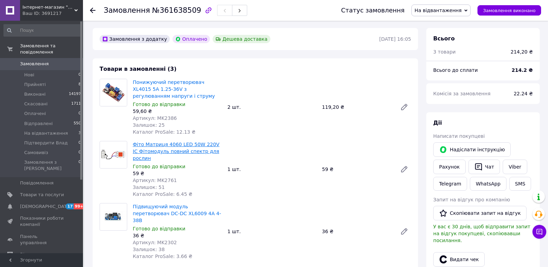
scroll to position [35, 0]
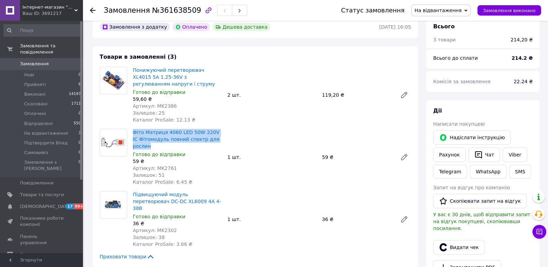
drag, startPoint x: 221, startPoint y: 139, endPoint x: 131, endPoint y: 133, distance: 90.4
click at [131, 133] on div "Фіто Матриця 4060 LED 50W 220V IC Фітомодуль повний спектр для рослин Готово до…" at bounding box center [177, 156] width 95 height 59
copy link "Фіто Матриця 4060 LED 50W 220V IC Фітомодуль повний спектр для рослин"
drag, startPoint x: 527, startPoint y: 112, endPoint x: 408, endPoint y: 142, distance: 122.6
click at [527, 112] on div "Дії" at bounding box center [483, 111] width 100 height 8
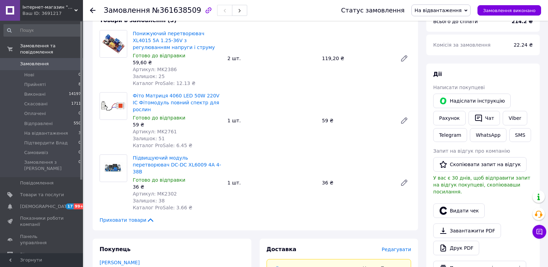
scroll to position [104, 0]
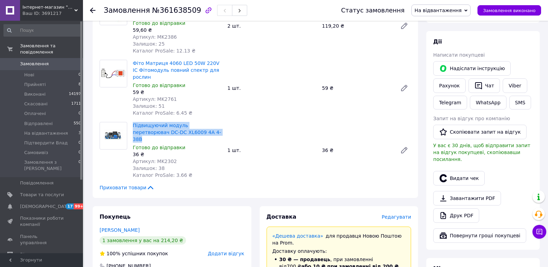
drag, startPoint x: 189, startPoint y: 126, endPoint x: 132, endPoint y: 121, distance: 56.9
click at [132, 121] on div "Підвищуючий модуль перетворювач DC-DC XL6009 4А 4-38В Готово до відправки 36 ₴ …" at bounding box center [177, 150] width 95 height 59
copy link "Підвищуючий модуль перетворювач DC-DC XL6009 4А 4-38В"
click at [511, 182] on div "Дії Написати покупцеві   Надіслати інструкцію Рахунок   Чат Viber Telegram What…" at bounding box center [483, 140] width 100 height 205
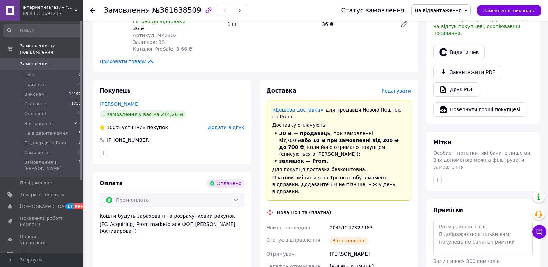
scroll to position [242, 0]
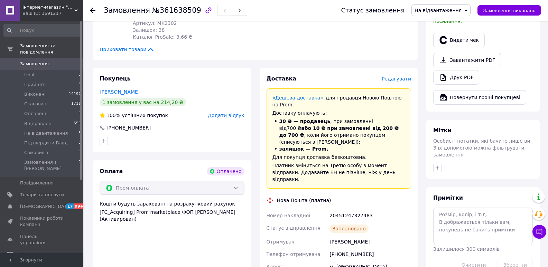
click at [347, 209] on div "20451247327483" at bounding box center [370, 215] width 84 height 12
copy div "20451247327483"
drag, startPoint x: 478, startPoint y: 163, endPoint x: 471, endPoint y: 163, distance: 6.6
click at [478, 163] on div "Мітки Особисті нотатки, які бачите лише ви. З їх допомогою можна фільтрувати за…" at bounding box center [482, 149] width 113 height 59
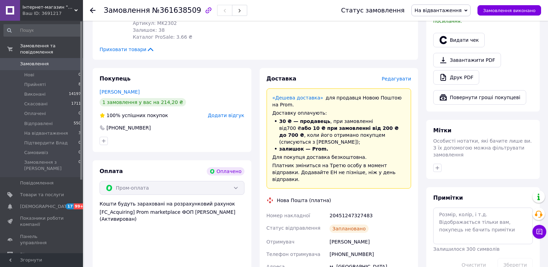
click at [501, 127] on div "Мітки" at bounding box center [483, 131] width 100 height 8
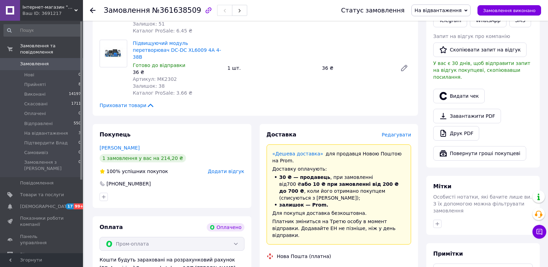
scroll to position [138, 0]
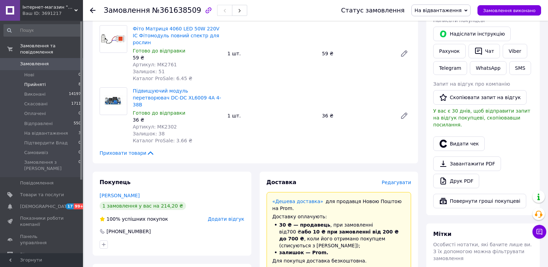
click at [38, 82] on span "Прийняті" at bounding box center [34, 85] width 21 height 6
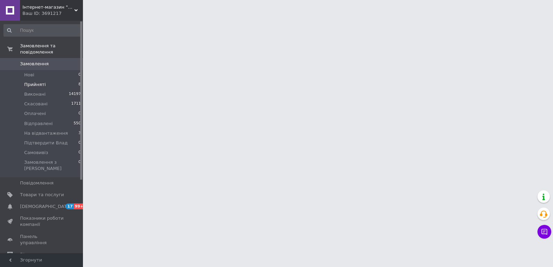
click at [57, 80] on li "Прийняті 8" at bounding box center [42, 85] width 85 height 10
click at [384, 17] on html "Інтернет-магазин "Evelex" Ваш ID: 3691217 Сайт Інтернет-магазин "Evelex" Кабіне…" at bounding box center [276, 8] width 553 height 17
click at [58, 80] on li "Прийняті 8" at bounding box center [42, 85] width 85 height 10
click at [55, 80] on li "Прийняті 8" at bounding box center [42, 85] width 85 height 10
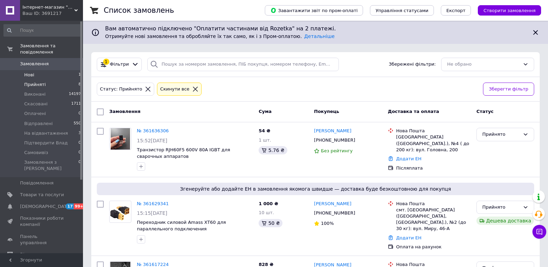
click at [60, 70] on li "Нові 1" at bounding box center [42, 75] width 85 height 10
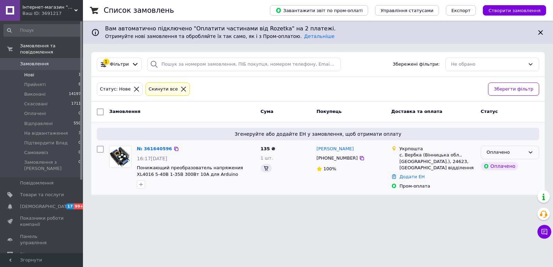
click at [502, 155] on div "Оплачено" at bounding box center [505, 152] width 38 height 7
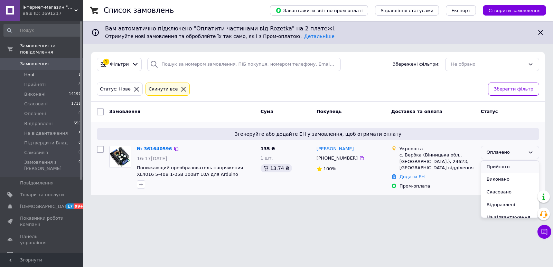
click at [507, 169] on li "Прийнято" at bounding box center [510, 167] width 58 height 13
